Goal: Task Accomplishment & Management: Use online tool/utility

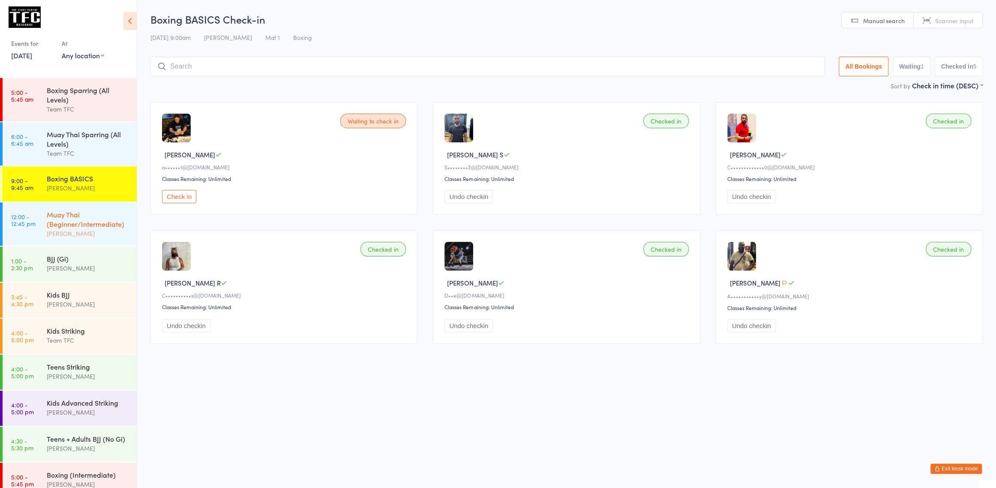
click at [90, 231] on div "[PERSON_NAME]" at bounding box center [88, 233] width 83 height 10
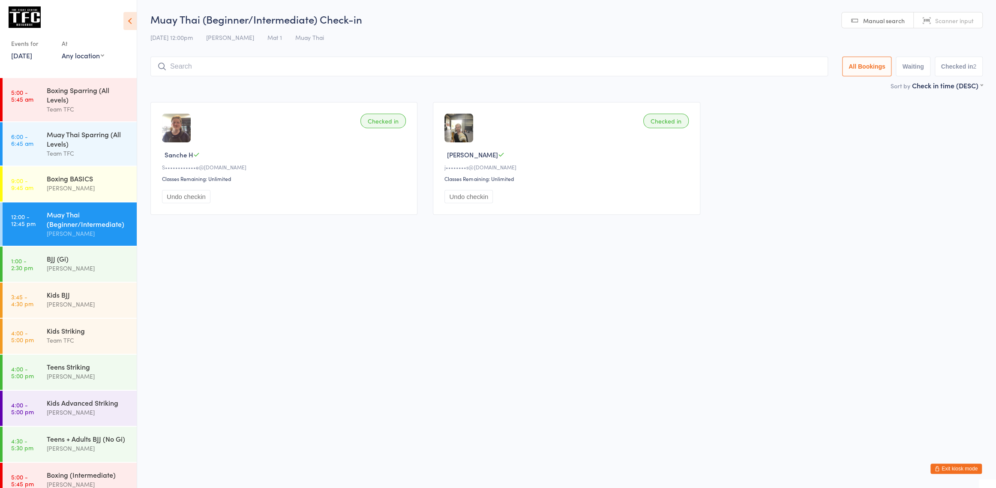
click at [969, 71] on button "Checked in 2" at bounding box center [959, 67] width 48 height 20
click at [912, 64] on button "Waiting" at bounding box center [913, 67] width 34 height 20
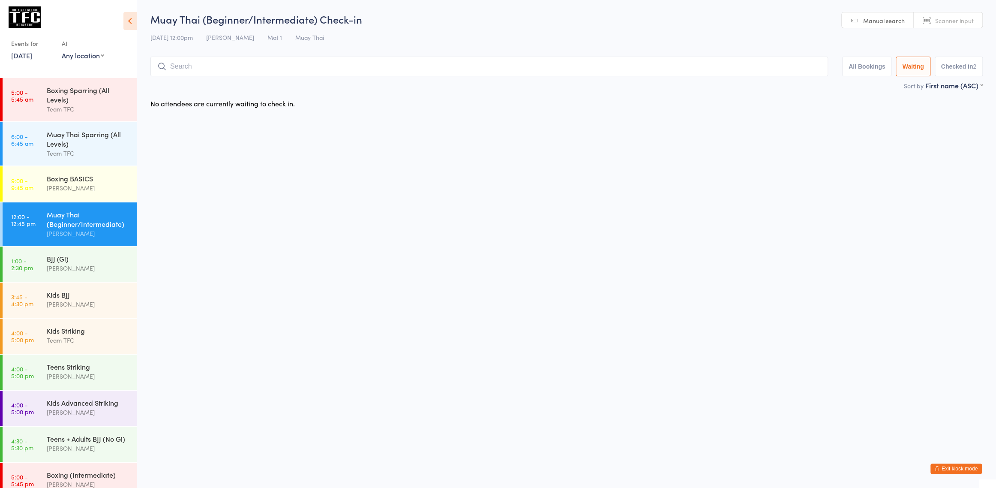
click at [964, 64] on button "Checked in 2" at bounding box center [959, 67] width 48 height 20
select select "5"
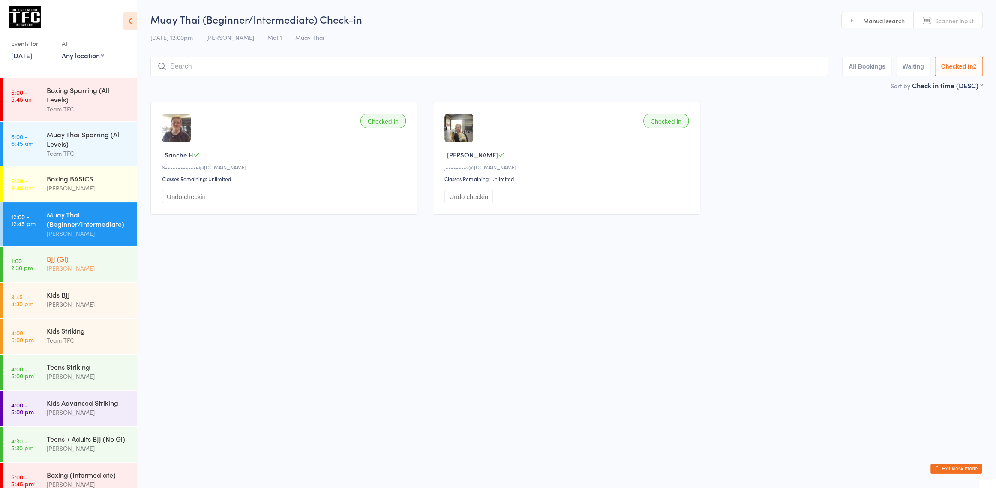
click at [96, 269] on div "[PERSON_NAME]" at bounding box center [88, 268] width 83 height 10
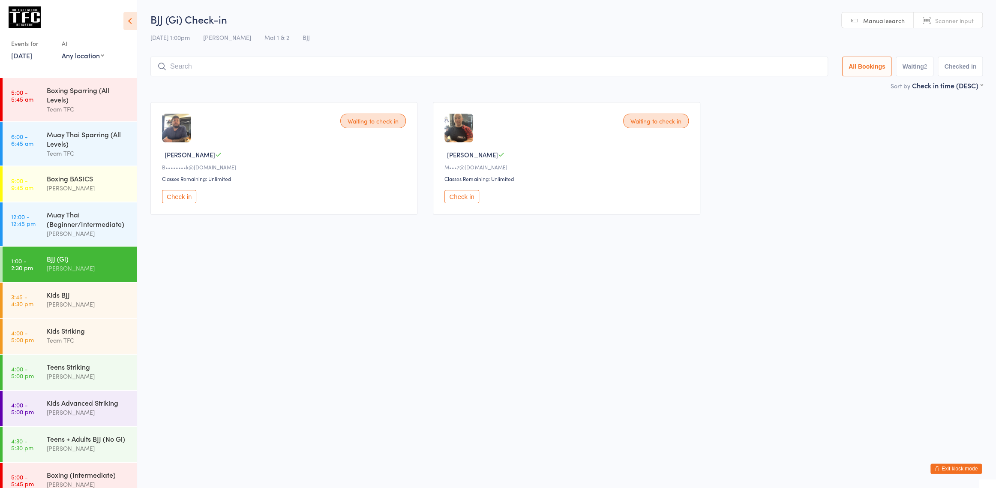
click at [903, 75] on button "Waiting 2" at bounding box center [915, 67] width 38 height 20
click at [871, 69] on button "All Bookings" at bounding box center [867, 67] width 50 height 20
click at [964, 66] on button "Checked in" at bounding box center [960, 67] width 45 height 20
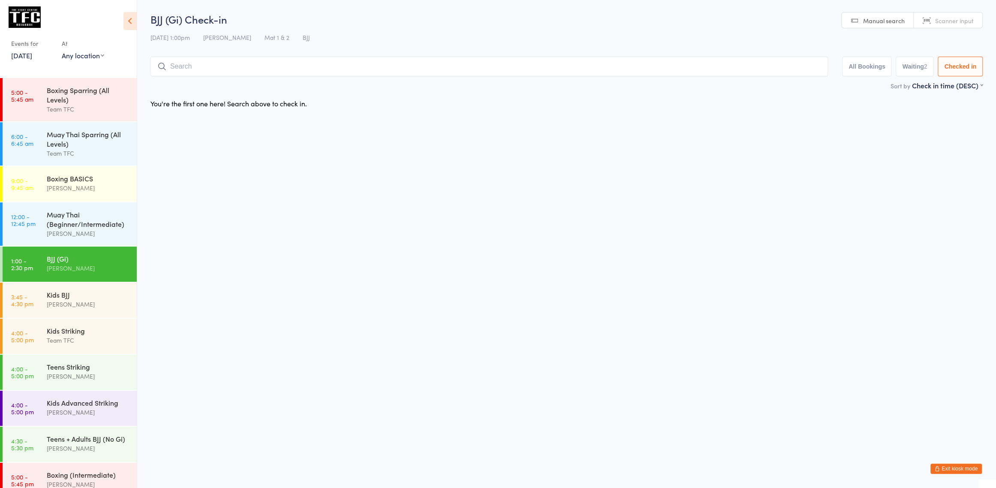
click at [915, 70] on button "Waiting 2" at bounding box center [915, 67] width 38 height 20
select select "0"
